Goal: Find specific fact: Find specific fact

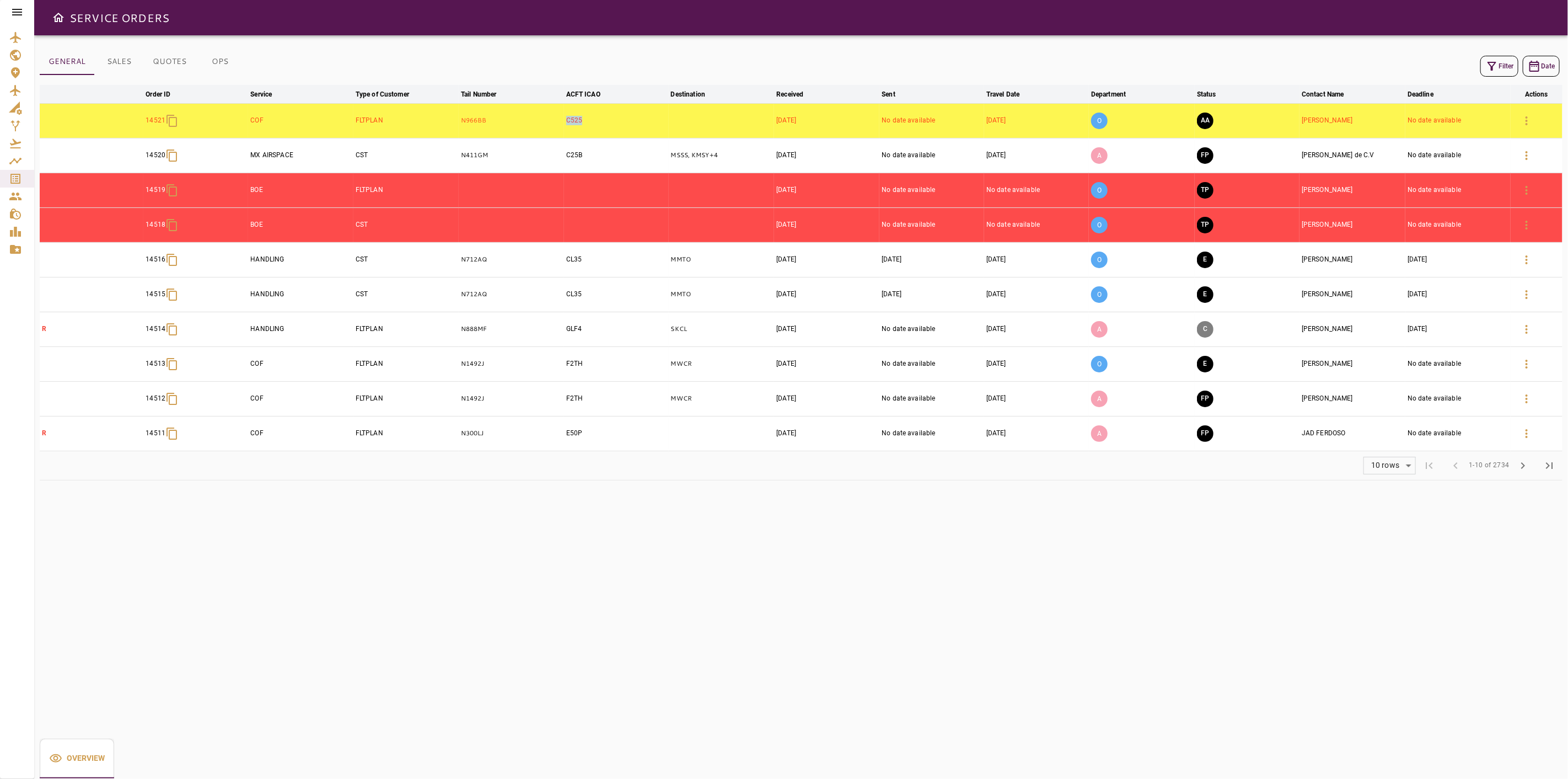
drag, startPoint x: 601, startPoint y: 118, endPoint x: 564, endPoint y: 119, distance: 37.0
click at [564, 119] on td "C525" at bounding box center [616, 121] width 104 height 35
copy td "C525"
click at [1533, 123] on icon "button" at bounding box center [1526, 121] width 13 height 13
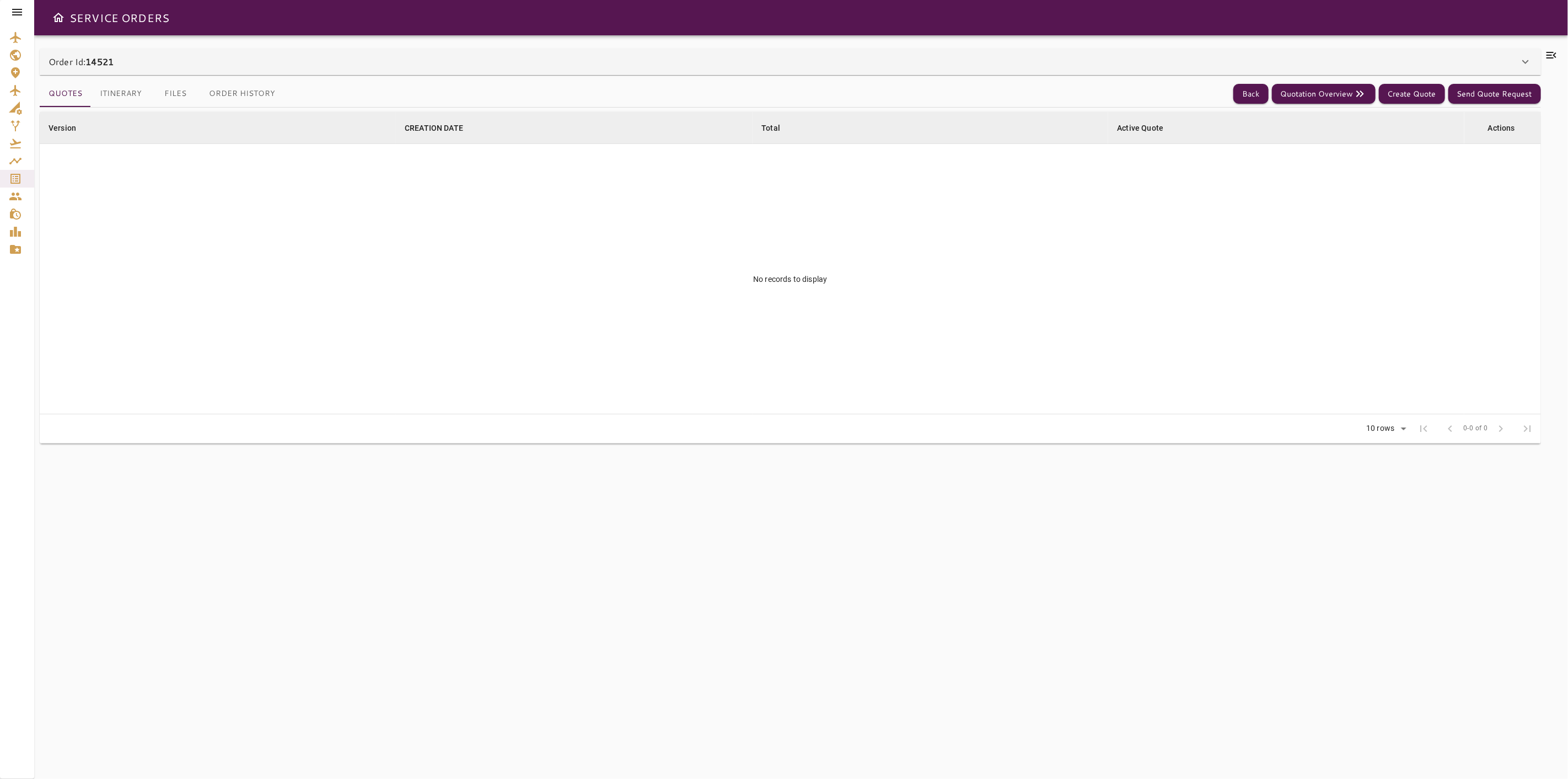
click at [1498, 65] on div "Order Id: 14521" at bounding box center [784, 61] width 1470 height 13
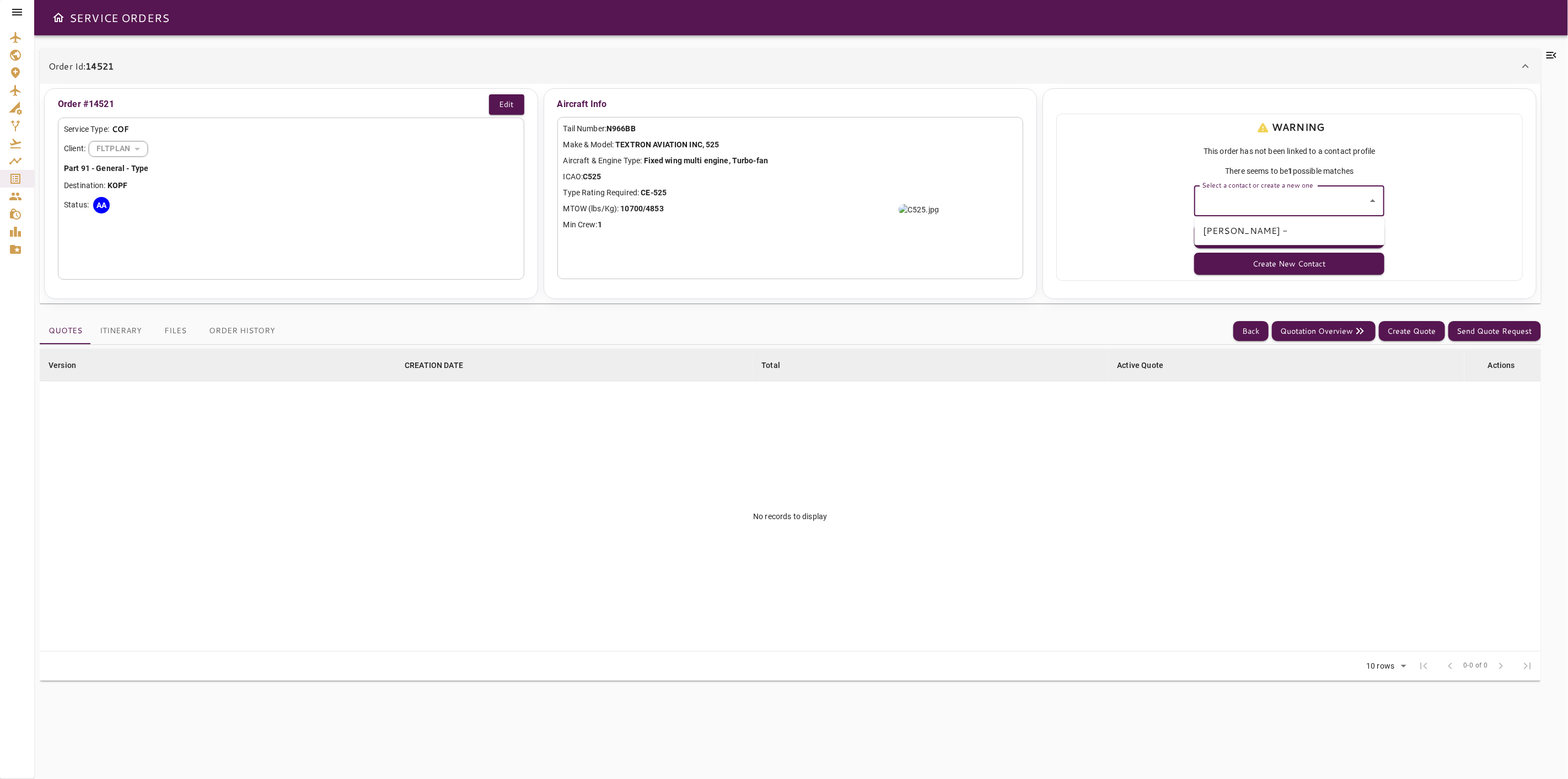
click at [1353, 199] on input "Select a contact or create a new one" at bounding box center [1280, 201] width 164 height 21
click at [1291, 229] on li "JOSE GIRON -" at bounding box center [1289, 231] width 190 height 20
type input "**********"
click at [1290, 230] on button "Select Contact" at bounding box center [1289, 236] width 190 height 25
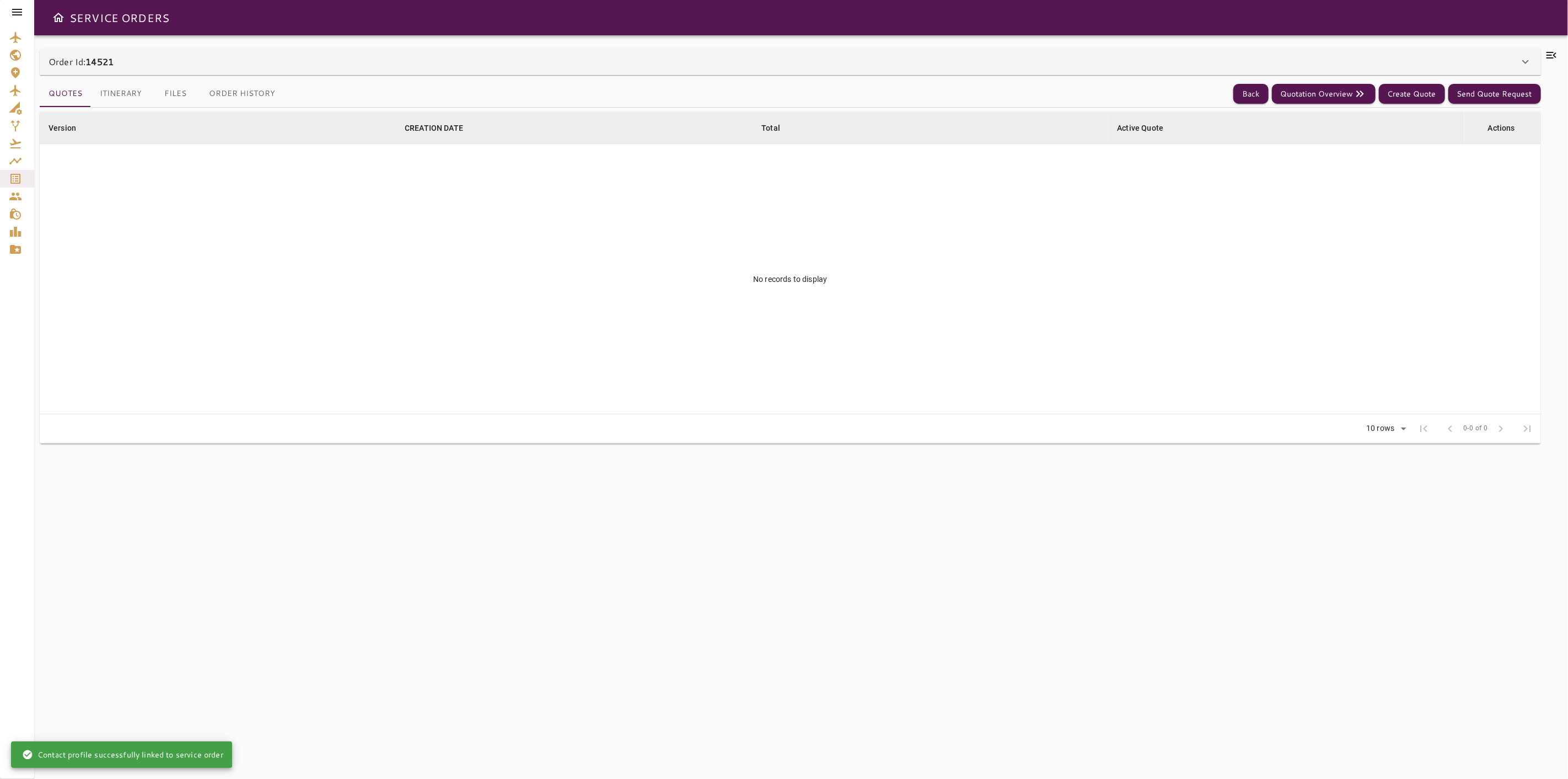
click at [1547, 57] on icon at bounding box center [1551, 54] width 10 height 6
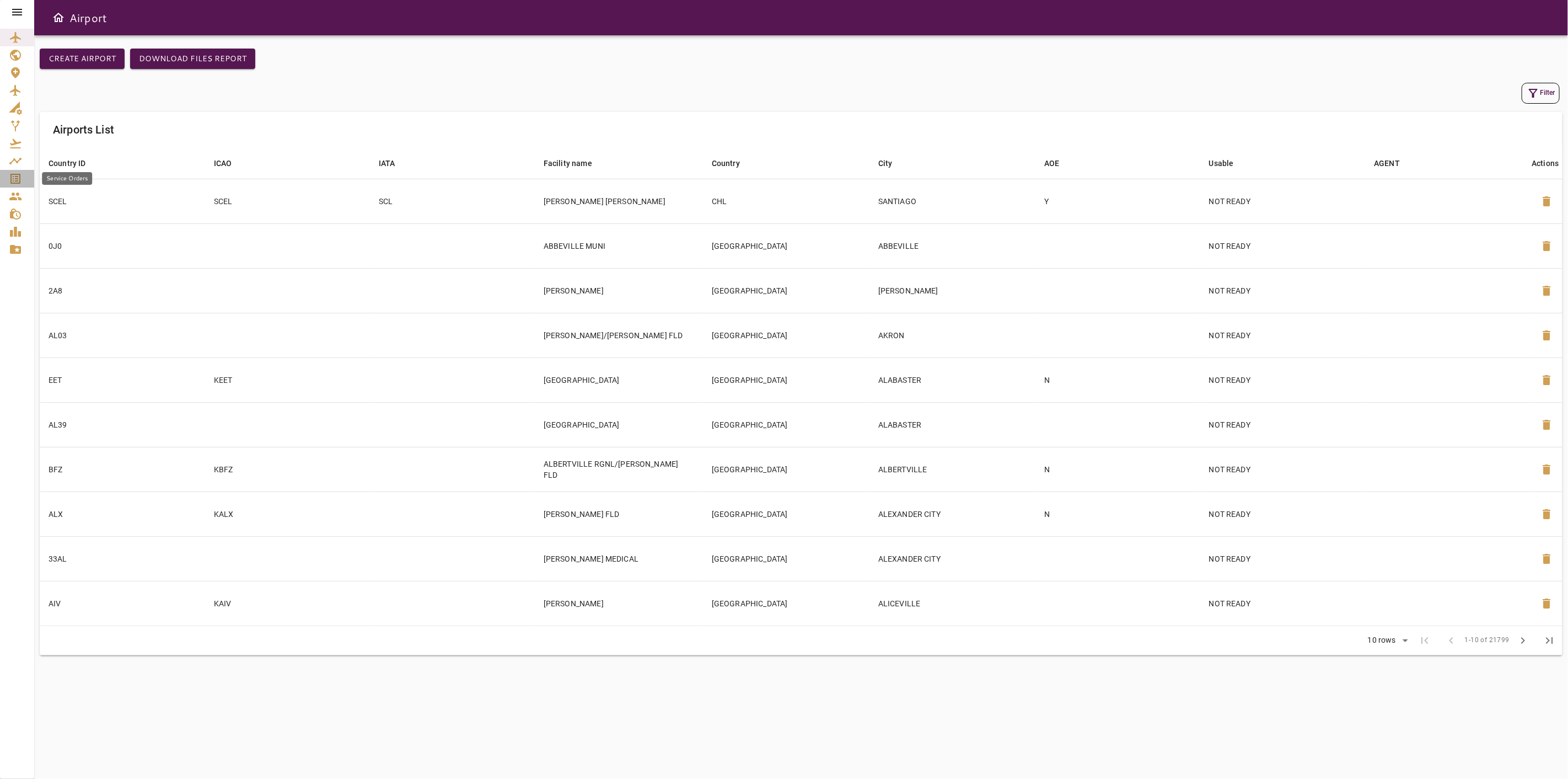
click at [13, 180] on icon "Service Orders" at bounding box center [15, 178] width 13 height 13
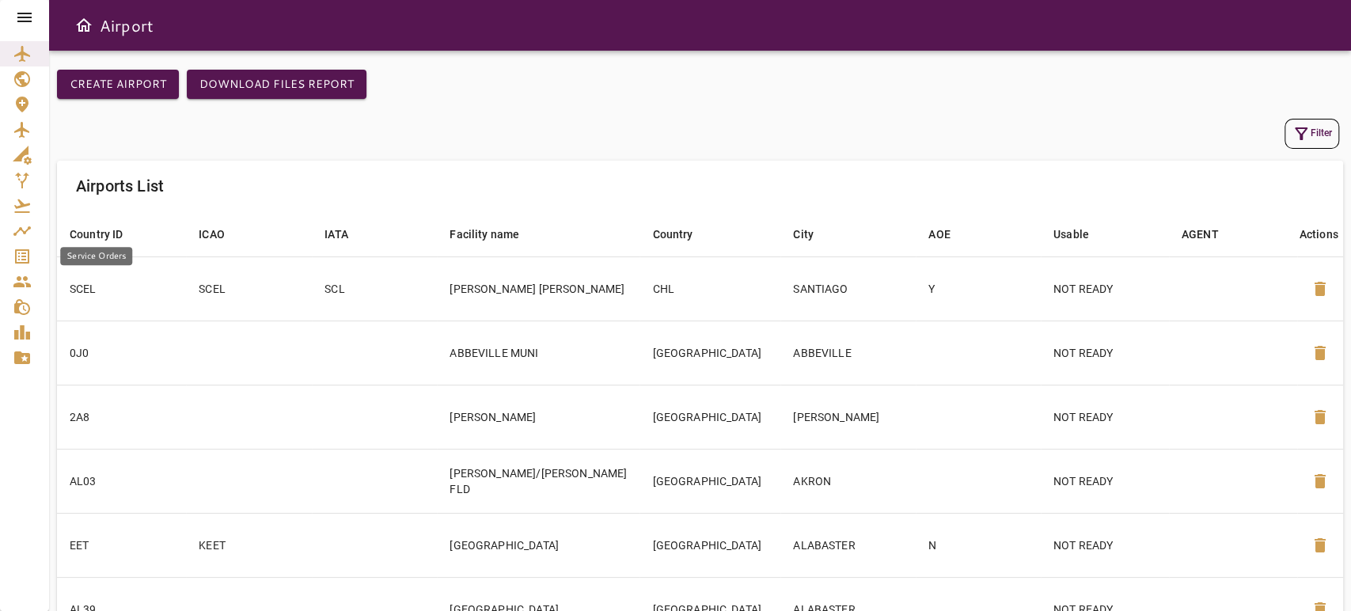
click at [21, 247] on icon "Service Orders" at bounding box center [22, 256] width 19 height 19
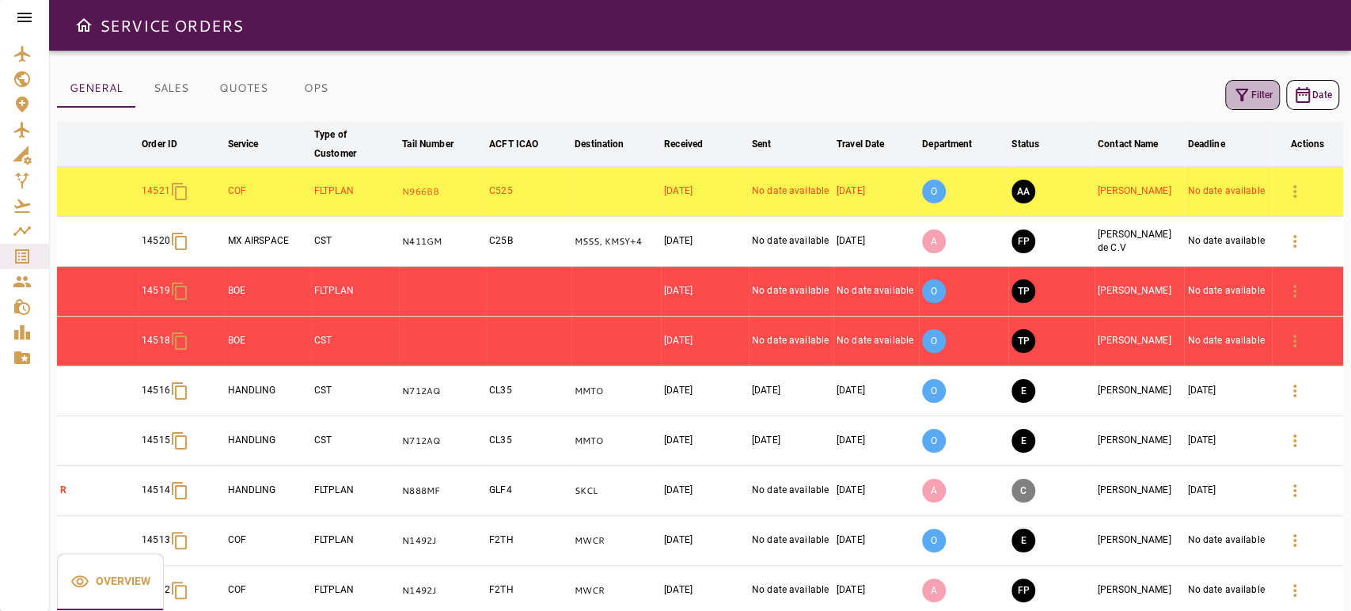
click at [1250, 105] on button "Filter" at bounding box center [1252, 95] width 55 height 30
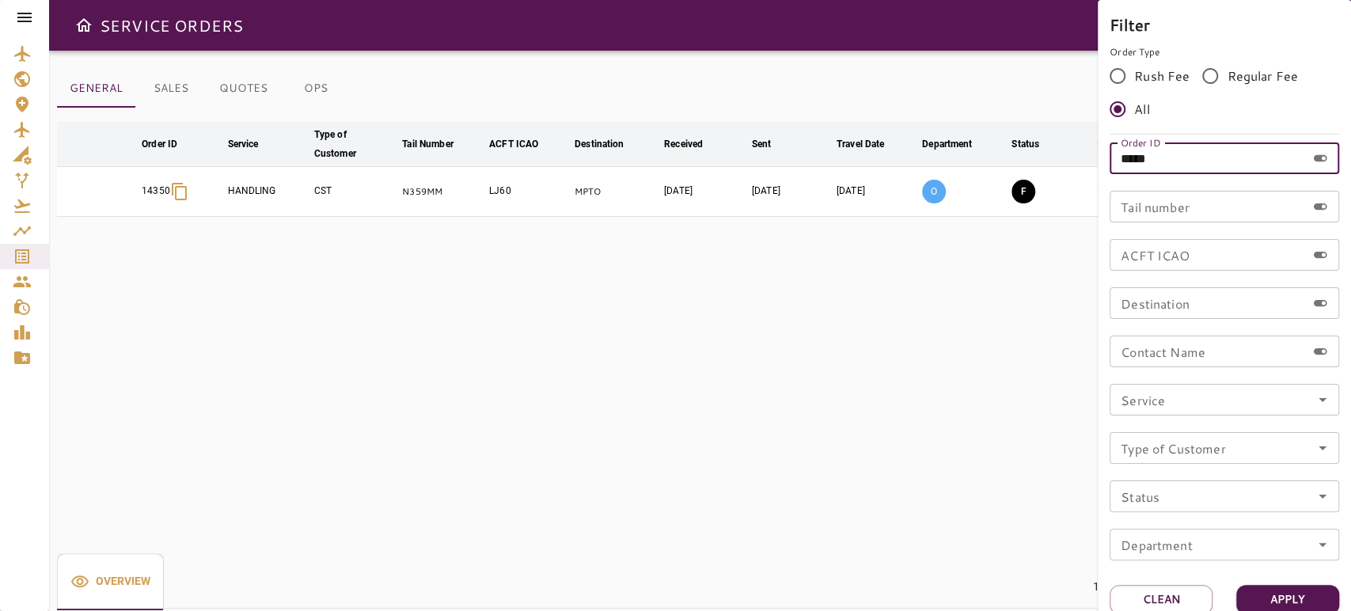
click at [1206, 165] on input "*****" at bounding box center [1208, 158] width 196 height 32
type input "*****"
click at [1286, 591] on button "Apply" at bounding box center [1287, 599] width 103 height 29
click at [692, 377] on div at bounding box center [675, 305] width 1351 height 611
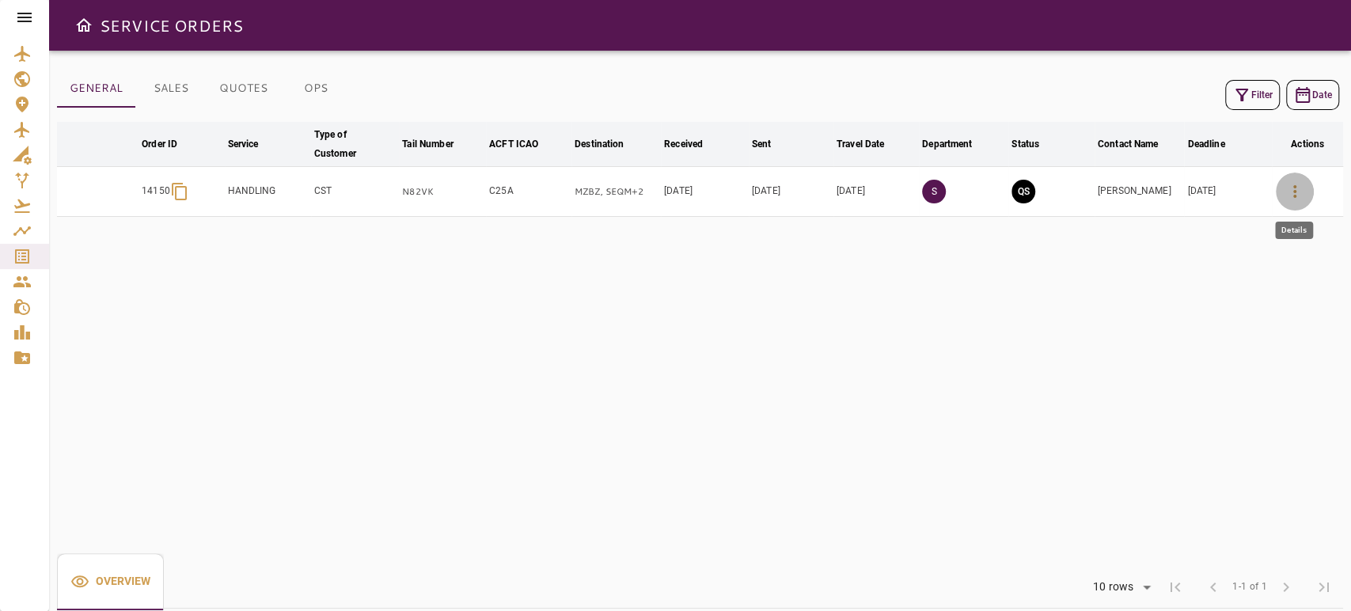
click at [1291, 199] on icon "button" at bounding box center [1294, 191] width 19 height 19
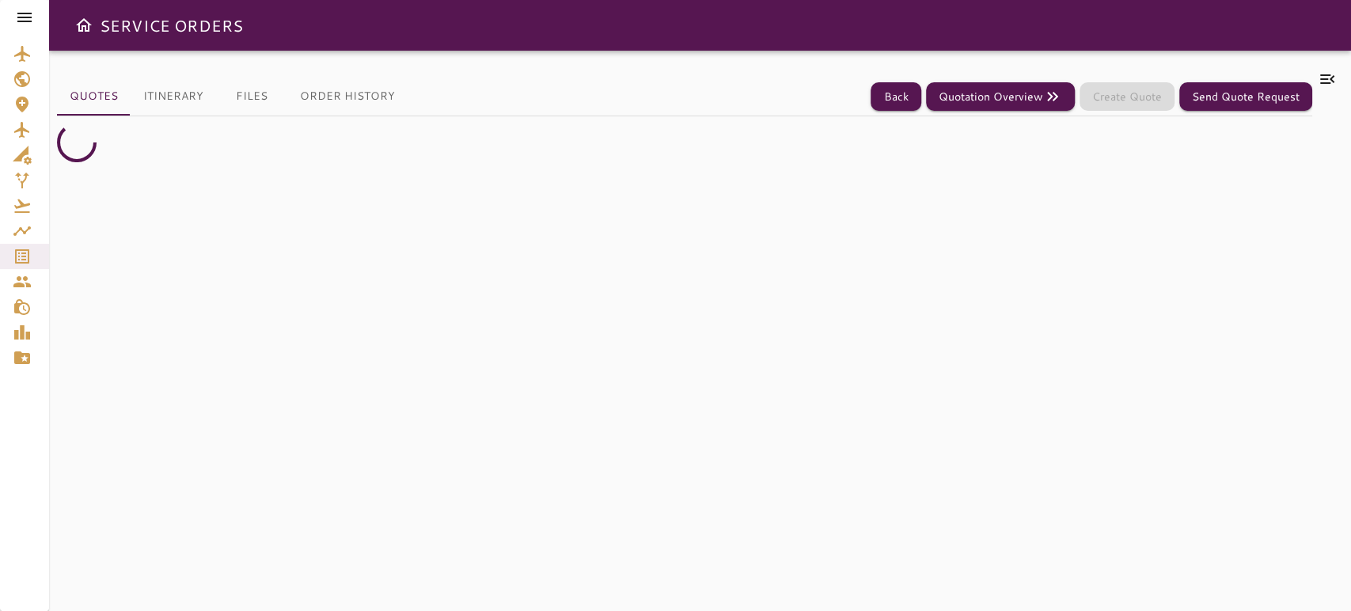
click at [1323, 81] on icon at bounding box center [1327, 79] width 19 height 19
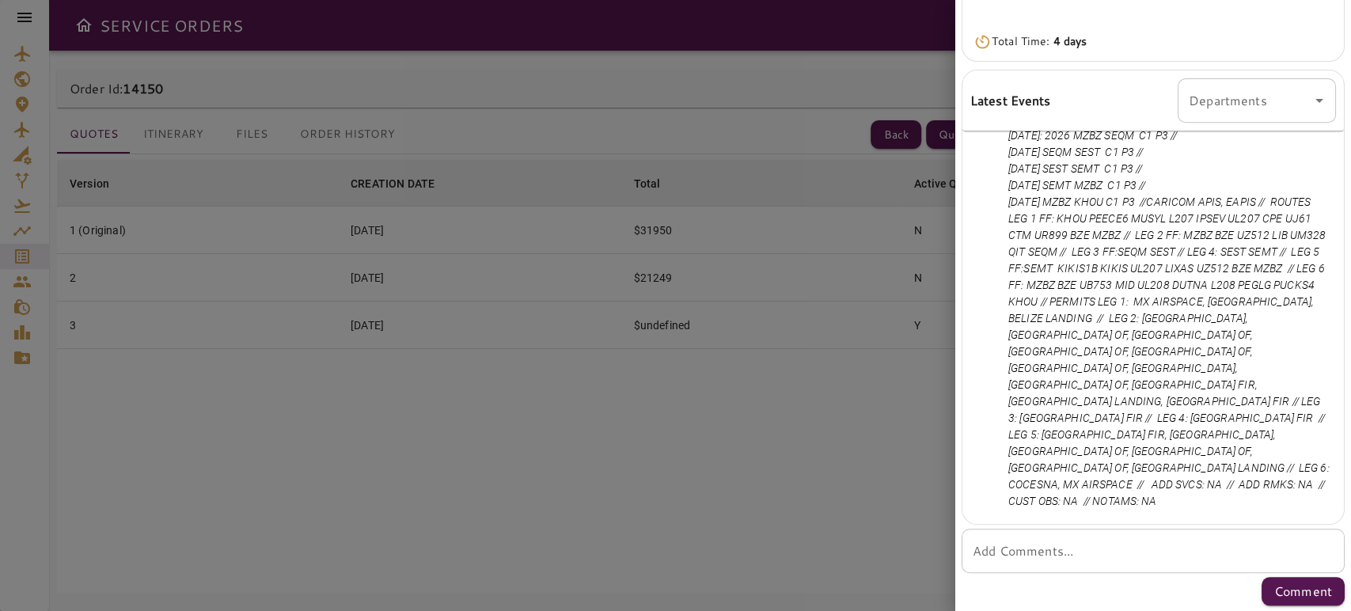
scroll to position [2434, 0]
drag, startPoint x: 1100, startPoint y: 268, endPoint x: 1206, endPoint y: 290, distance: 108.2
click at [1206, 283] on p "QR: 14150.3// [DATE] KHOU - MZBZ C1 P3 // [DATE]: 2026 MZBZ SEQM C1 P3 // [DATE…" at bounding box center [1168, 310] width 321 height 399
copy p "KHOU PEECE6 MUSYL L207 IPSEV UL207 CPE UJ61 CTM UR899 BZE MZBZ"
drag, startPoint x: 1273, startPoint y: 282, endPoint x: 1289, endPoint y: 302, distance: 25.8
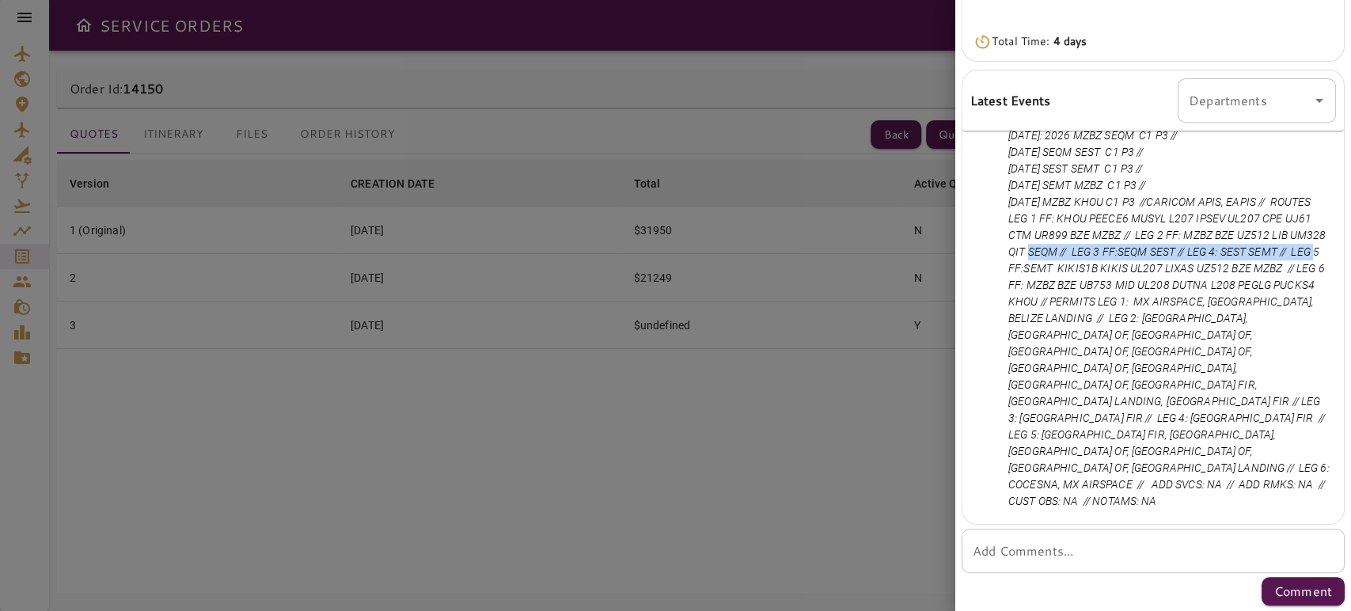
click at [1289, 302] on p "QR: 14150.3// [DATE] KHOU - MZBZ C1 P3 // [DATE]: 2026 MZBZ SEQM C1 P3 // [DATE…" at bounding box center [1168, 310] width 321 height 399
copy p "MZBZ BZE UZ512 LIB UM328 QIT SEQM // LEG 3 FF:SEQM SEST"
click at [1271, 286] on p "QR: 14150.3// [DATE] KHOU - MZBZ C1 P3 // [DATE]: 2026 MZBZ SEQM C1 P3 // [DATE…" at bounding box center [1168, 310] width 321 height 399
drag, startPoint x: 1271, startPoint y: 284, endPoint x: 1171, endPoint y: 302, distance: 102.1
click at [1171, 302] on p "QR: 14150.3// [DATE] KHOU - MZBZ C1 P3 // [DATE]: 2026 MZBZ SEQM C1 P3 // [DATE…" at bounding box center [1168, 310] width 321 height 399
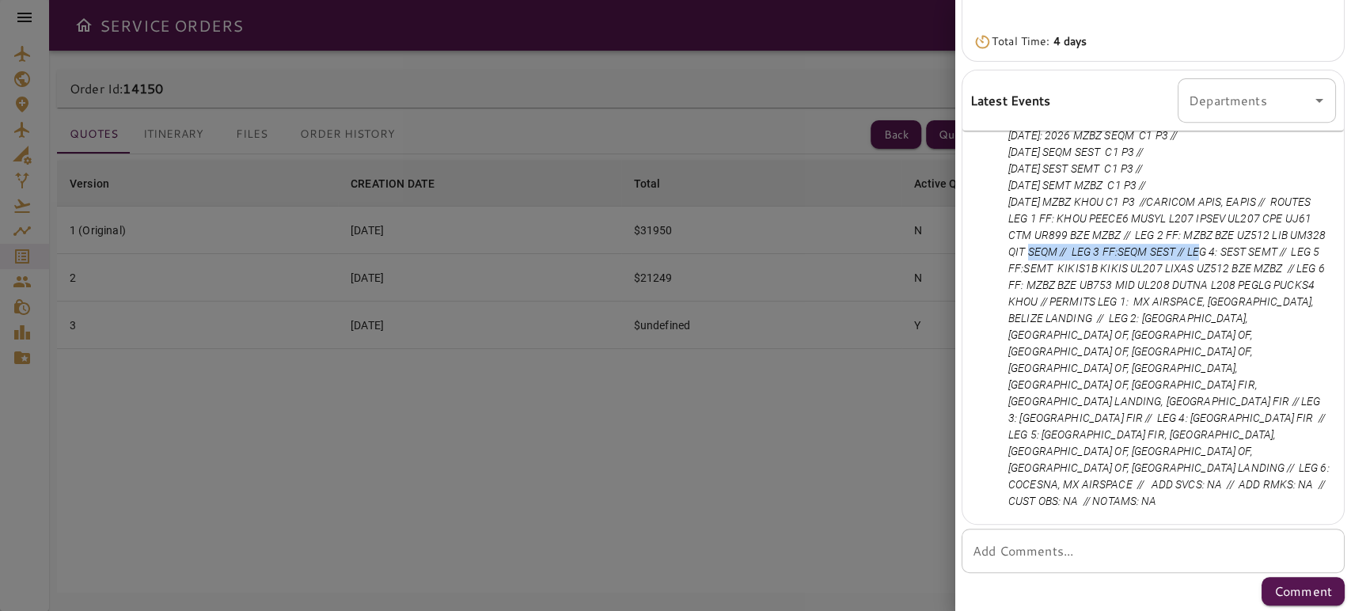
copy p "MZBZ BZE UZ512 LIB UM328 QIT SEQM"
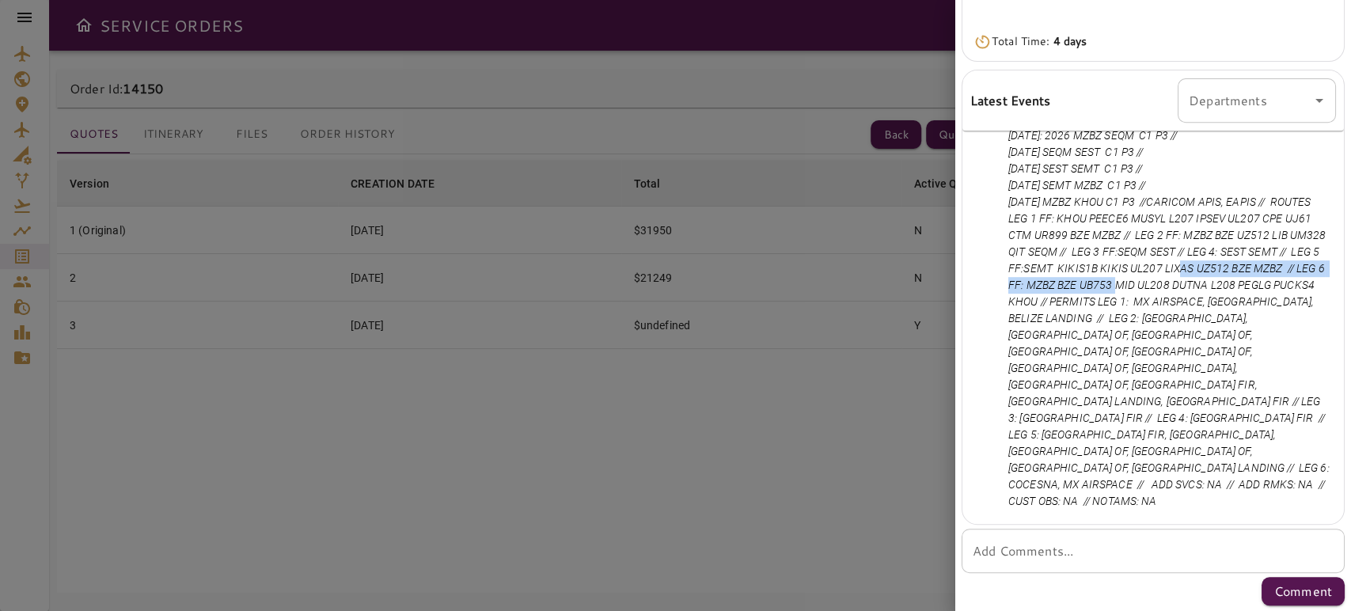
drag, startPoint x: 1163, startPoint y: 318, endPoint x: 1128, endPoint y: 334, distance: 38.3
click at [1128, 334] on p "QR: 14150.3// [DATE] KHOU - MZBZ C1 P3 // [DATE]: 2026 MZBZ SEQM C1 P3 // [DATE…" at bounding box center [1168, 310] width 321 height 399
copy p "SEMT KIKIS1B KIKIS UL207 LIXAS UZ512 BZE MZBZ"
drag, startPoint x: 1194, startPoint y: 330, endPoint x: 1220, endPoint y: 350, distance: 32.8
click at [1220, 350] on p "QR: 14150.3// [DATE] KHOU - MZBZ C1 P3 // [DATE]: 2026 MZBZ SEQM C1 P3 // [DATE…" at bounding box center [1168, 310] width 321 height 399
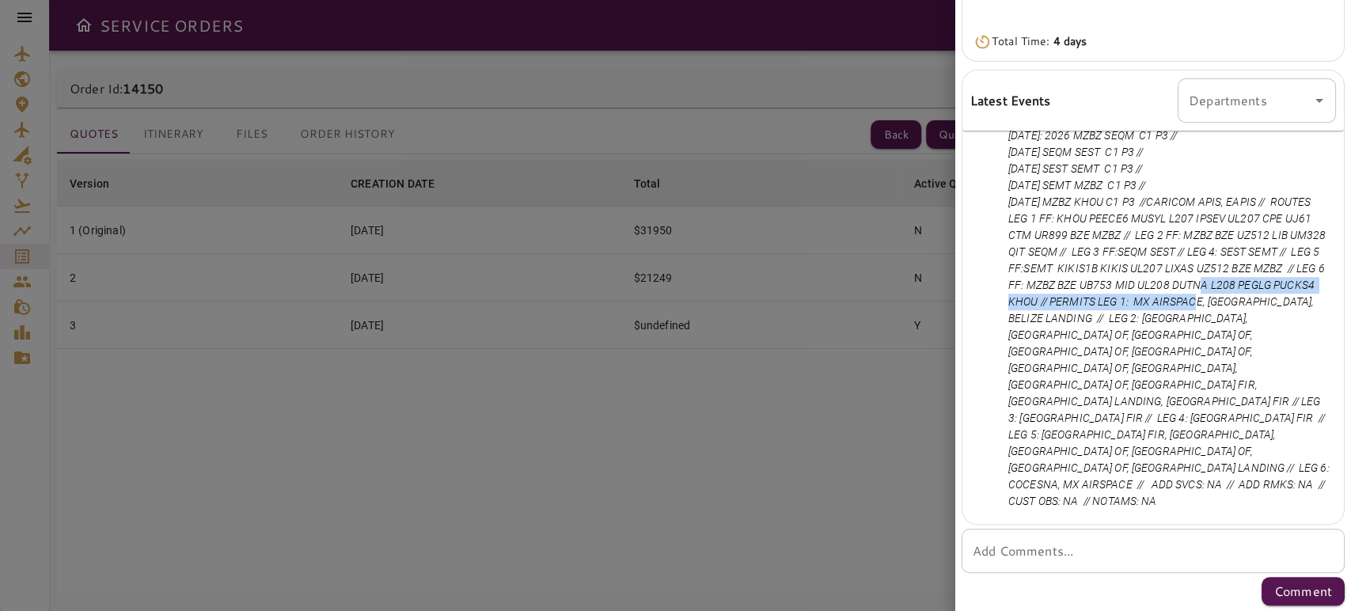
copy p "MZBZ BZE UB753 MID UL208 DUTNA L208 PEGLG PUCKS4 KHOU"
